Goal: Navigation & Orientation: Go to known website

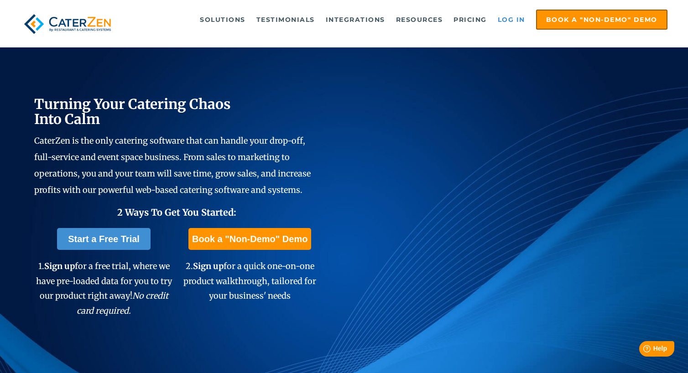
click at [515, 22] on link "Log in" at bounding box center [511, 19] width 37 height 18
click at [507, 17] on link "Log in" at bounding box center [511, 19] width 37 height 18
click at [500, 18] on link "Log in" at bounding box center [511, 19] width 37 height 18
click at [381, 284] on div "Turning Your Catering Chaos Into Calm CaterZen is the only catering software th…" at bounding box center [326, 210] width 585 height 236
click at [509, 18] on link "Log in" at bounding box center [511, 19] width 37 height 18
